Goal: Information Seeking & Learning: Learn about a topic

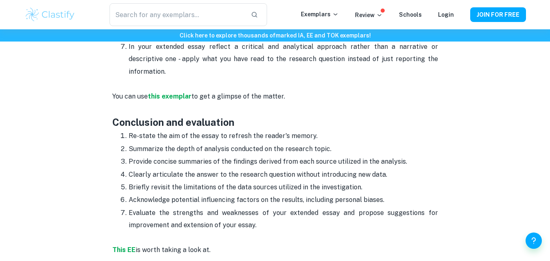
scroll to position [1262, 0]
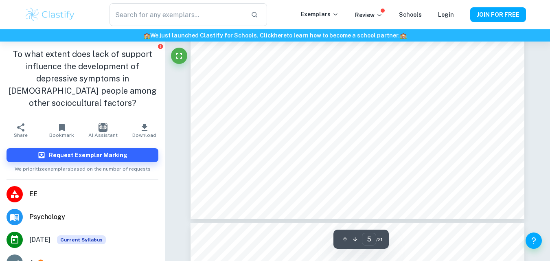
scroll to position [2305, 0]
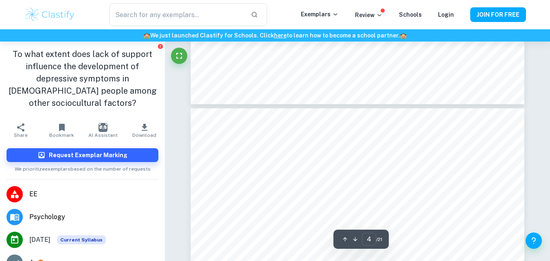
type input "3"
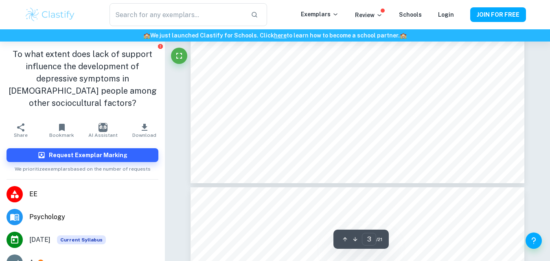
scroll to position [1287, 0]
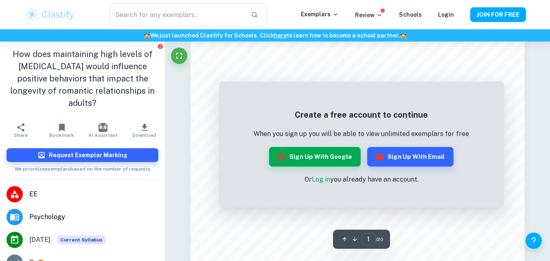
scroll to position [529, 0]
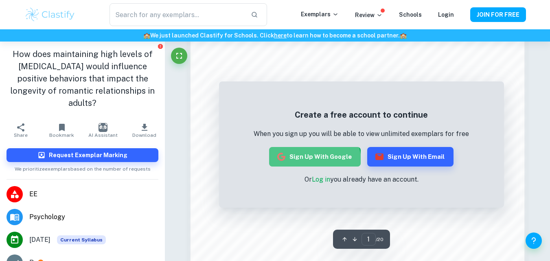
click at [310, 164] on button "Sign up with Google" at bounding box center [315, 157] width 92 height 20
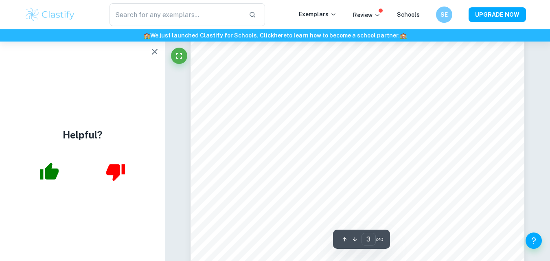
scroll to position [1099, 0]
type input "4"
